Goal: Transaction & Acquisition: Purchase product/service

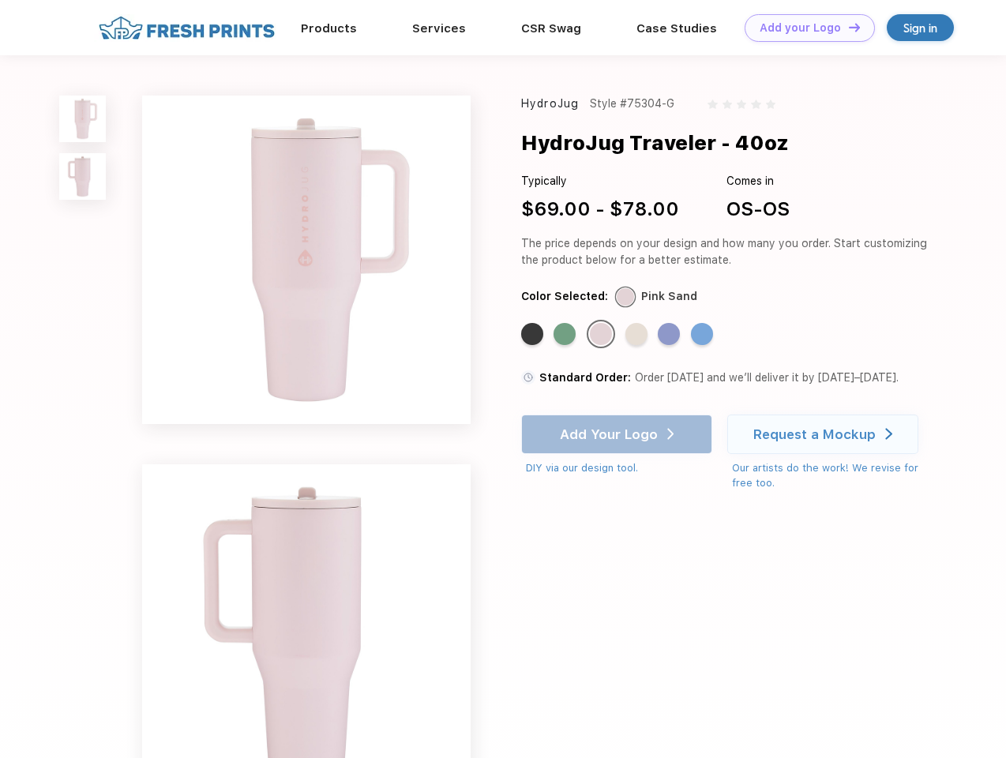
click at [804, 28] on link "Add your Logo Design Tool" at bounding box center [810, 28] width 130 height 28
click at [0, 0] on div "Design Tool" at bounding box center [0, 0] width 0 height 0
click at [847, 27] on link "Add your Logo Design Tool" at bounding box center [810, 28] width 130 height 28
click at [83, 118] on img at bounding box center [82, 119] width 47 height 47
click at [83, 177] on img at bounding box center [82, 176] width 47 height 47
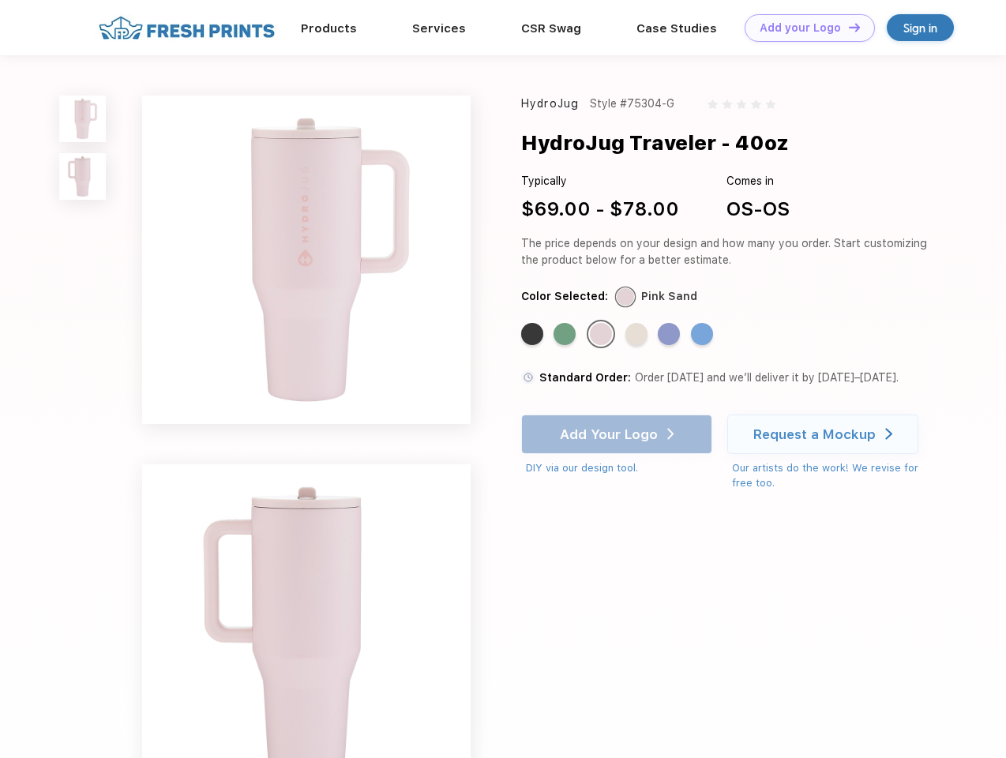
click at [534, 335] on div "Standard Color" at bounding box center [532, 334] width 22 height 22
click at [566, 335] on div "Standard Color" at bounding box center [565, 334] width 22 height 22
click at [603, 335] on div "Standard Color" at bounding box center [601, 334] width 22 height 22
click at [638, 335] on div "Standard Color" at bounding box center [636, 334] width 22 height 22
click at [671, 335] on div "Standard Color" at bounding box center [669, 334] width 22 height 22
